Goal: Book appointment/travel/reservation

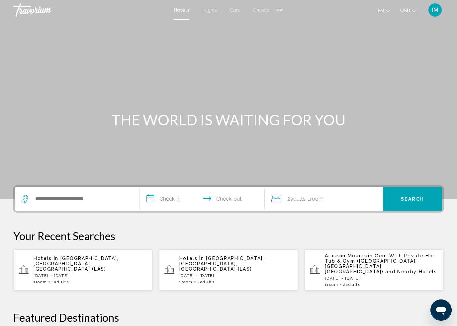
click at [209, 10] on span "Flights" at bounding box center [209, 9] width 14 height 5
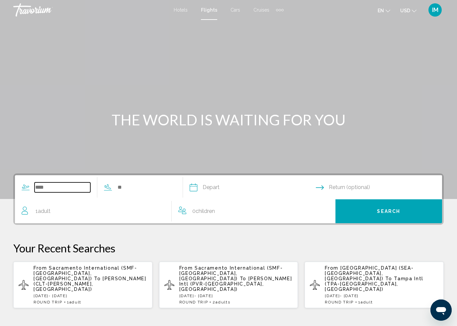
click at [63, 183] on input "Search widget" at bounding box center [63, 188] width 56 height 10
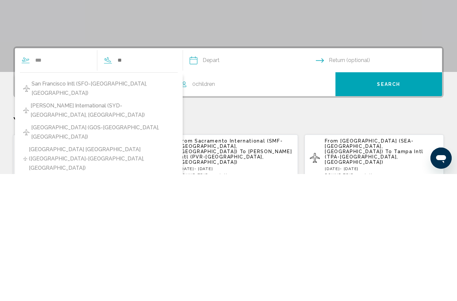
click at [106, 206] on span "San Francisco Intl (SFO-[GEOGRAPHIC_DATA], [GEOGRAPHIC_DATA])" at bounding box center [103, 215] width 143 height 19
type input "**********"
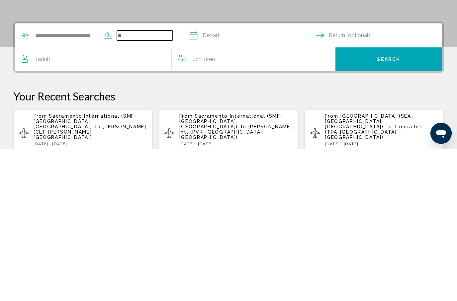
click at [152, 183] on input "Search widget" at bounding box center [145, 188] width 56 height 10
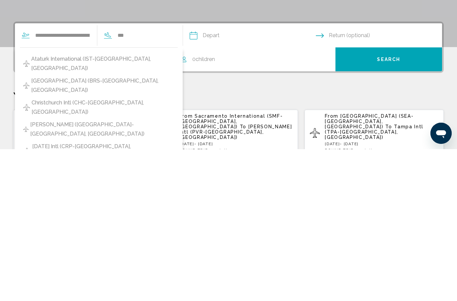
click at [109, 206] on span "Ataturk International (IST-Istanbul, TR)" at bounding box center [102, 215] width 143 height 19
type input "**********"
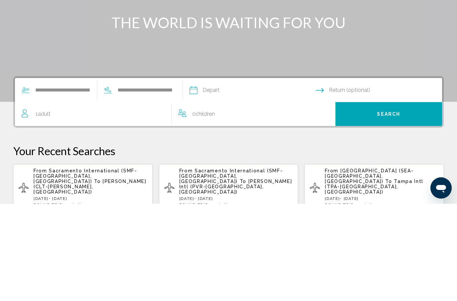
click at [223, 176] on input "Depart date" at bounding box center [252, 189] width 129 height 26
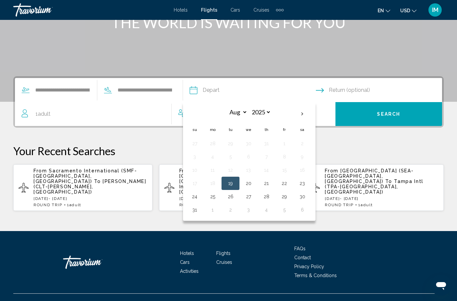
click at [311, 112] on th "Next month" at bounding box center [302, 114] width 18 height 15
select select "*"
click at [200, 167] on button "14" at bounding box center [194, 170] width 11 height 9
type input "**********"
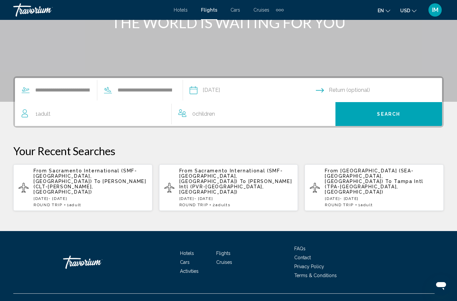
click at [344, 87] on input "Return date" at bounding box center [380, 91] width 129 height 26
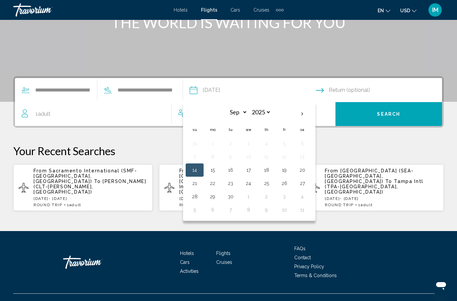
click at [200, 181] on button "21" at bounding box center [194, 183] width 11 height 9
type input "**********"
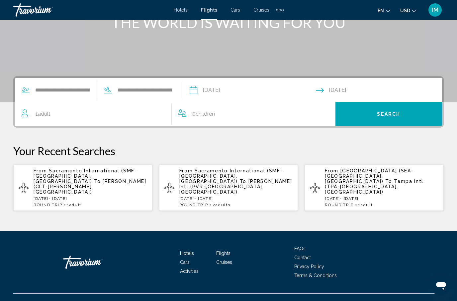
click at [369, 115] on button "Search" at bounding box center [388, 114] width 107 height 24
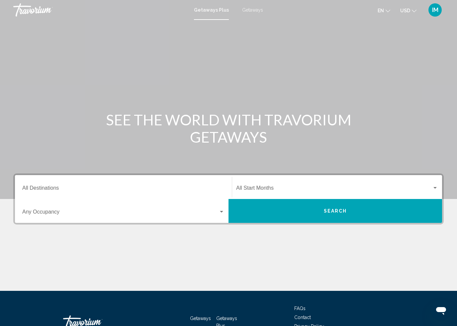
click at [56, 187] on input "Destination All Destinations" at bounding box center [123, 190] width 202 height 6
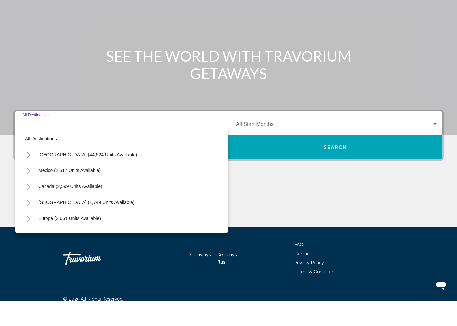
scroll to position [46, 0]
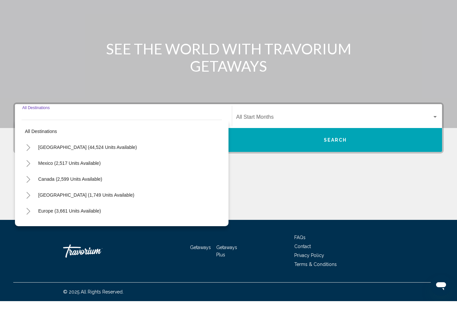
click at [30, 217] on icon "Toggle Caribbean & Atlantic Islands (1,749 units available)" at bounding box center [29, 220] width 4 height 7
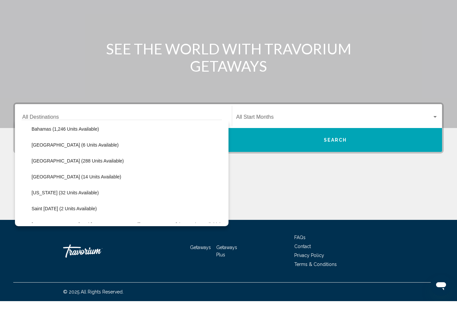
scroll to position [104, 0]
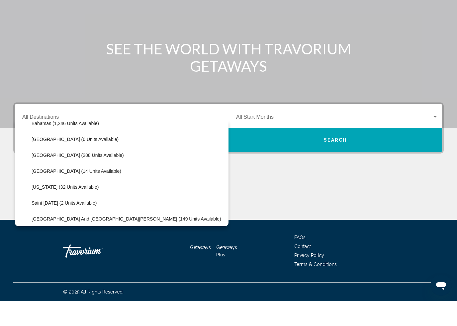
click at [43, 209] on span "[US_STATE] (32 units available)" at bounding box center [65, 211] width 67 height 5
type input "**********"
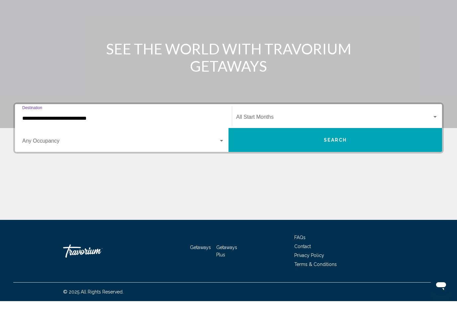
click at [329, 153] on button "Search" at bounding box center [334, 165] width 213 height 24
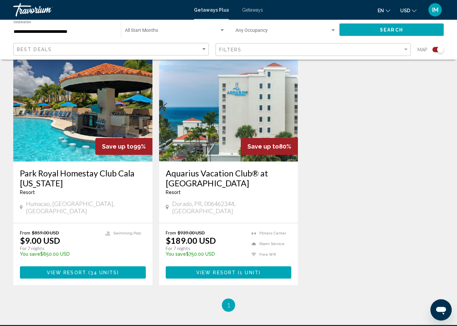
scroll to position [241, 0]
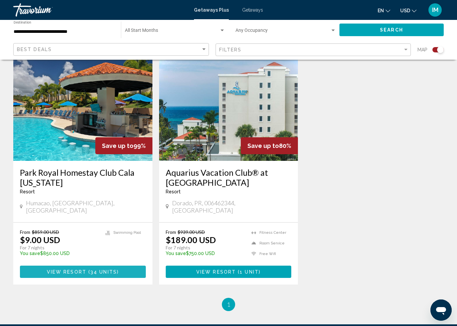
click at [113, 270] on span "34 units" at bounding box center [103, 272] width 27 height 5
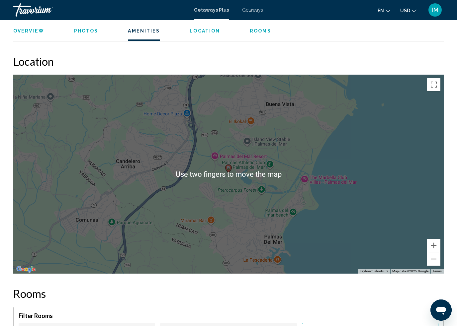
scroll to position [914, 0]
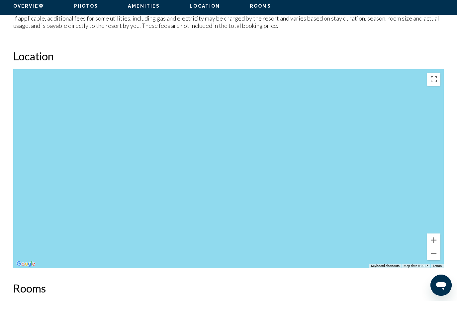
click at [432, 98] on button "Toggle fullscreen view" at bounding box center [433, 104] width 13 height 13
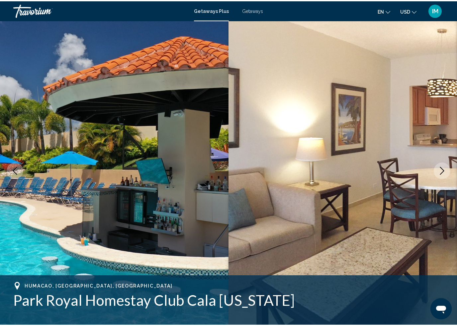
scroll to position [895, 0]
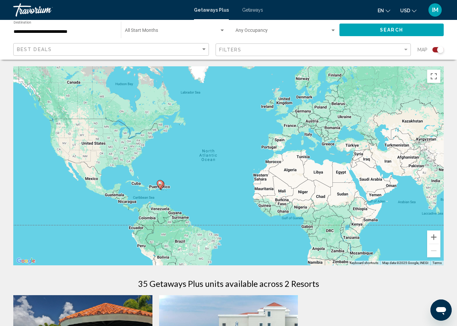
click at [55, 29] on input "**********" at bounding box center [64, 31] width 101 height 5
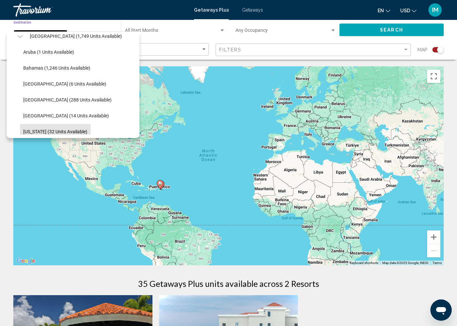
scroll to position [70, 0]
click at [63, 66] on span "Bahamas (1,246 units available)" at bounding box center [56, 68] width 67 height 5
type input "**********"
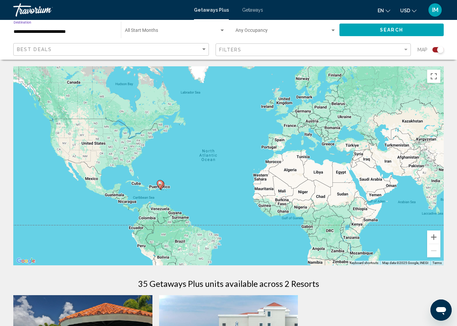
click at [386, 28] on span "Search" at bounding box center [391, 30] width 23 height 5
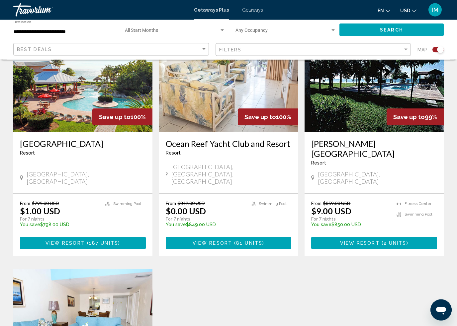
scroll to position [748, 0]
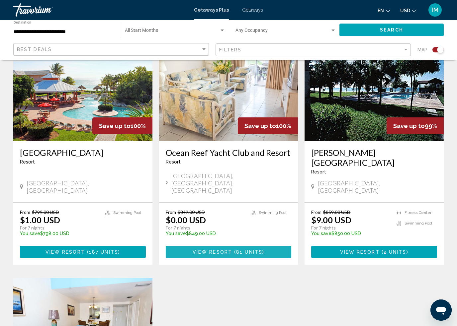
click at [234, 250] on span "( 81 units )" at bounding box center [248, 252] width 32 height 5
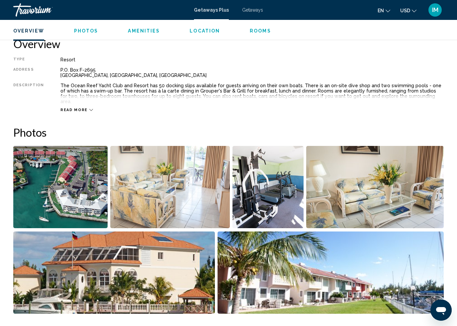
scroll to position [333, 0]
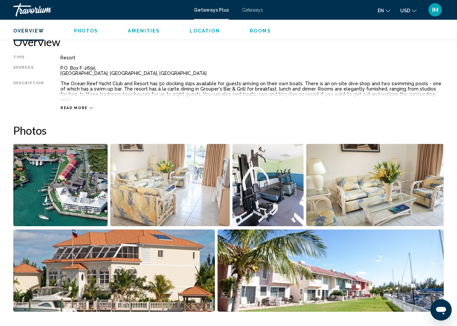
click at [74, 189] on img "Open full-screen image slider" at bounding box center [60, 185] width 94 height 82
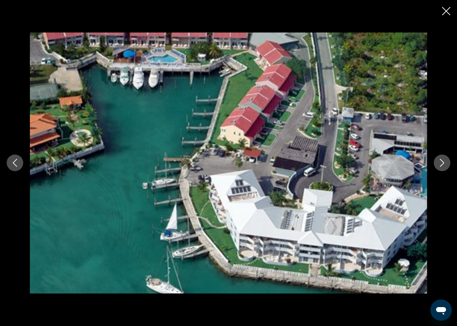
scroll to position [232, 0]
click at [438, 159] on button "Next image" at bounding box center [442, 163] width 17 height 17
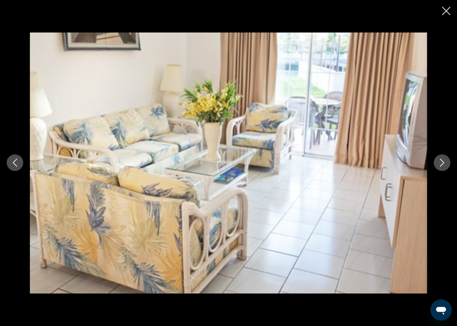
click at [435, 159] on button "Next image" at bounding box center [442, 163] width 17 height 17
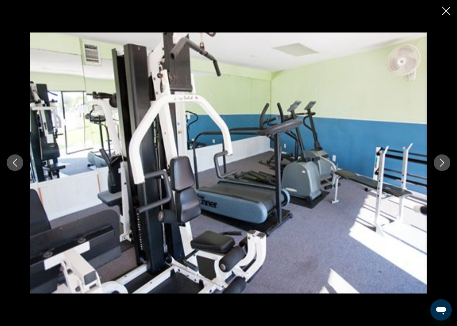
click at [436, 157] on button "Next image" at bounding box center [442, 163] width 17 height 17
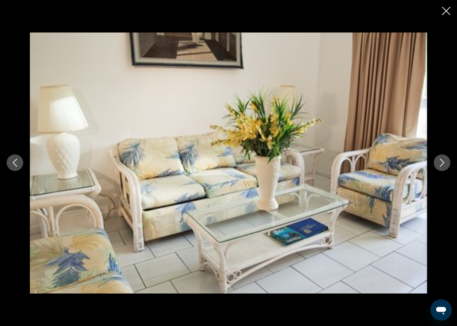
click at [440, 159] on button "Next image" at bounding box center [442, 163] width 17 height 17
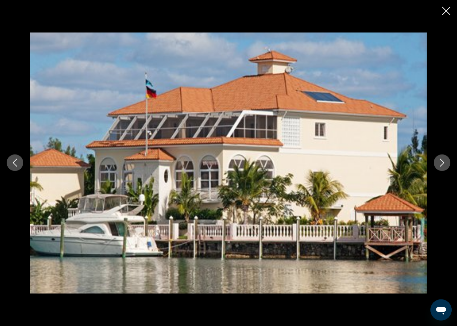
click at [435, 163] on button "Next image" at bounding box center [442, 163] width 17 height 17
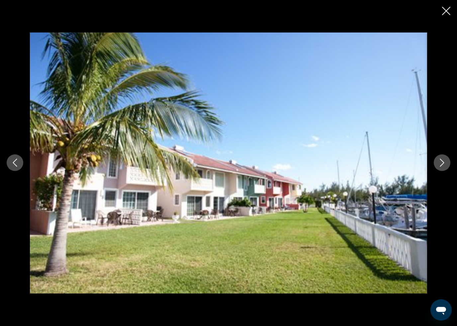
click at [434, 164] on button "Next image" at bounding box center [442, 163] width 17 height 17
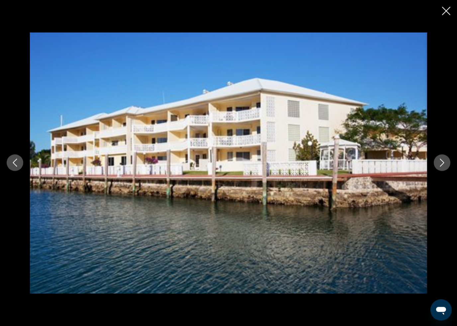
click at [434, 162] on button "Next image" at bounding box center [442, 163] width 17 height 17
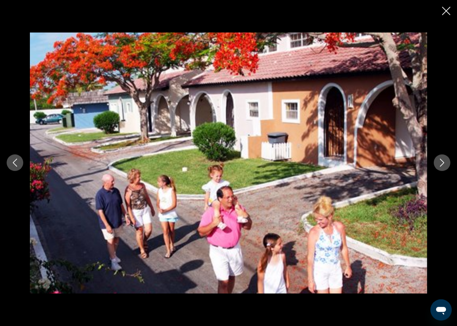
click at [432, 162] on div "Main content" at bounding box center [228, 163] width 457 height 261
click at [438, 163] on button "Next image" at bounding box center [442, 163] width 17 height 17
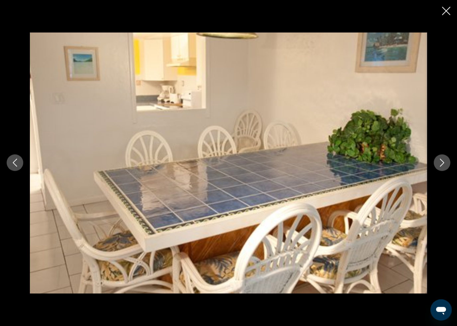
click at [434, 161] on button "Next image" at bounding box center [442, 163] width 17 height 17
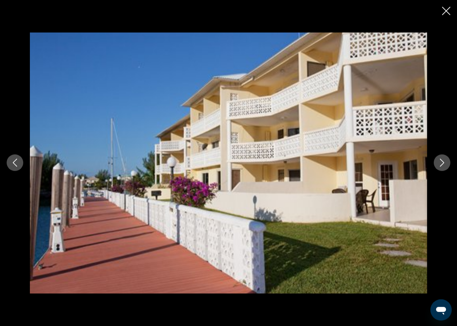
click at [434, 161] on button "Next image" at bounding box center [442, 163] width 17 height 17
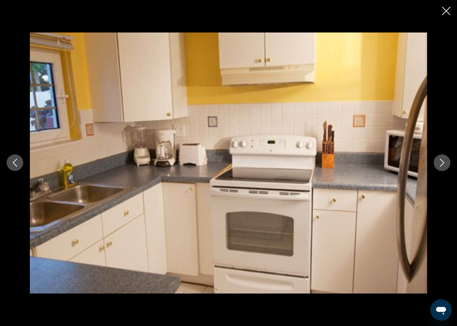
click at [439, 164] on icon "Next image" at bounding box center [442, 163] width 8 height 8
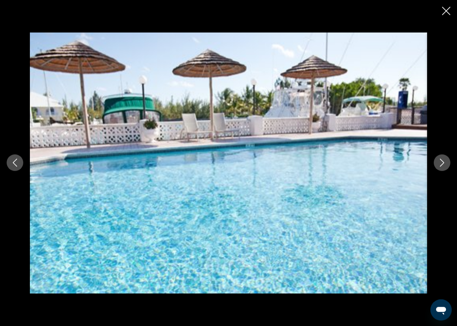
click at [439, 164] on icon "Next image" at bounding box center [442, 163] width 8 height 8
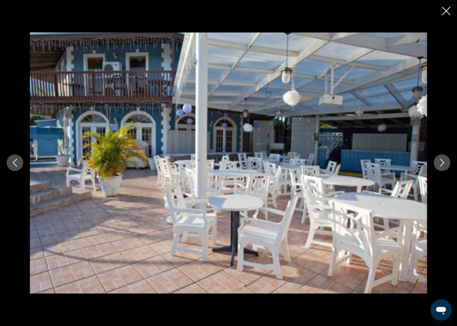
click at [438, 164] on icon "Next image" at bounding box center [442, 163] width 8 height 8
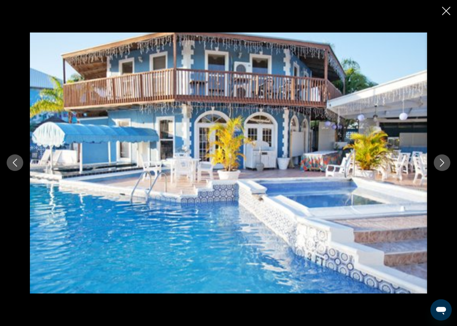
click at [435, 159] on button "Next image" at bounding box center [442, 163] width 17 height 17
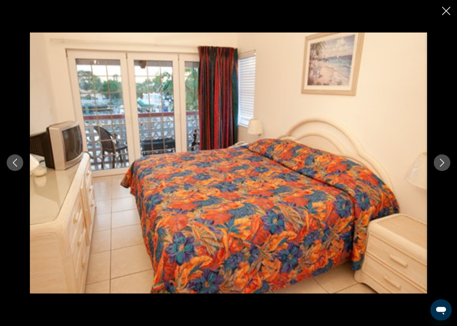
click at [438, 158] on button "Next image" at bounding box center [442, 163] width 17 height 17
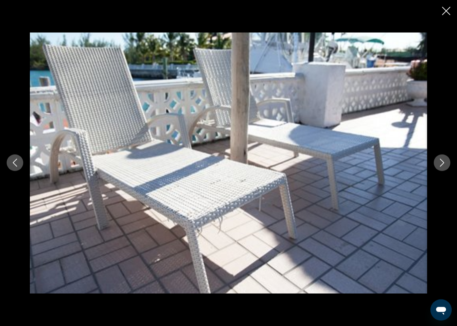
click at [436, 162] on button "Next image" at bounding box center [442, 163] width 17 height 17
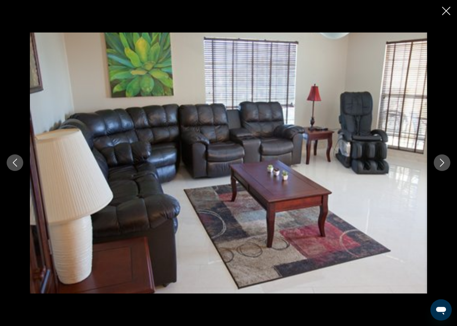
click at [437, 6] on div "Main content" at bounding box center [228, 163] width 457 height 326
